Goal: Information Seeking & Learning: Check status

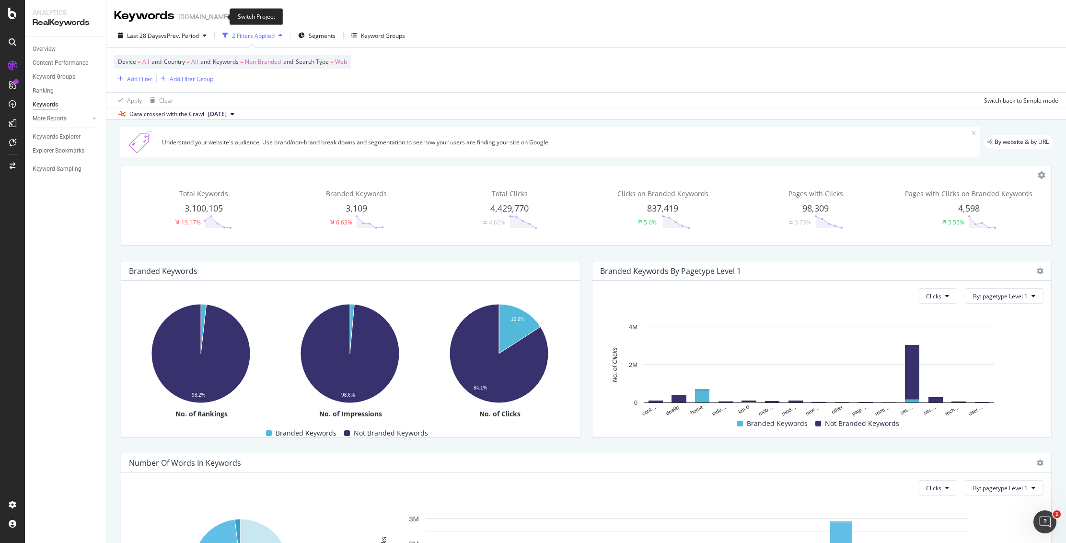
click at [234, 15] on icon "arrow-right-arrow-left" at bounding box center [237, 16] width 6 height 7
